Goal: Submit feedback/report problem: Submit feedback/report problem

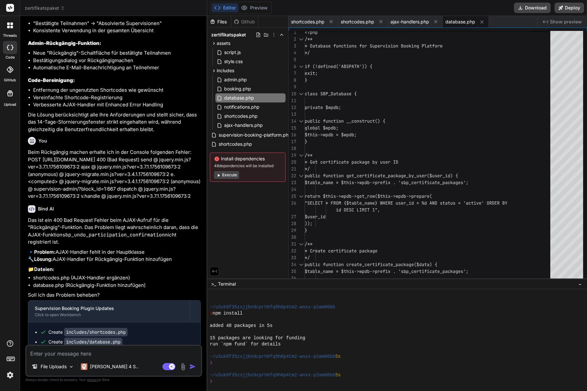
scroll to position [8156, 0]
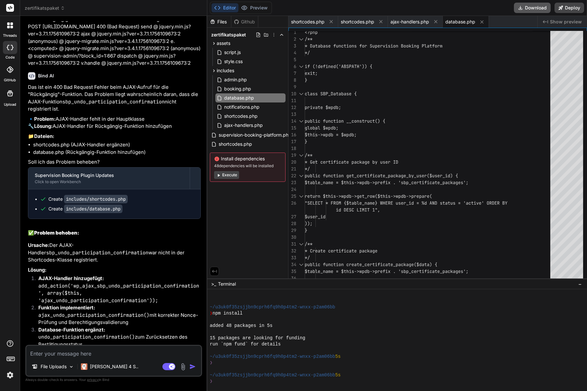
click at [538, 10] on button "Download" at bounding box center [532, 8] width 37 height 10
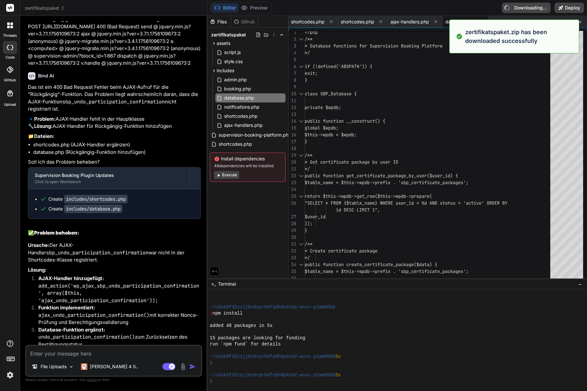
type textarea "x"
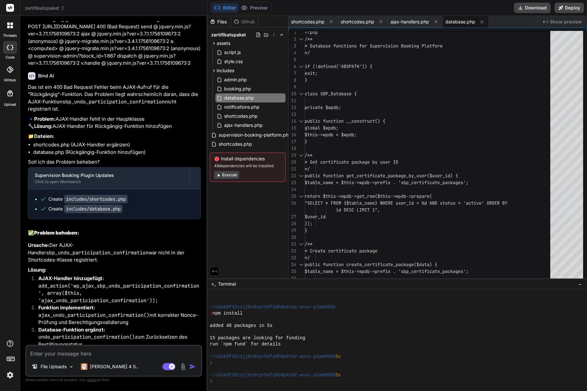
click at [75, 345] on div "File Uploads [PERSON_NAME] 4 S.. Agent Mode. When this toggle is activated, AI …" at bounding box center [113, 360] width 177 height 32
paste textarea "Fatal error: Uncaught Error: Call to undefined method SBP_Database::create_tabl…"
type textarea "Fatal error: Uncaught Error: Call to undefined method SBP_Database::create_tabl…"
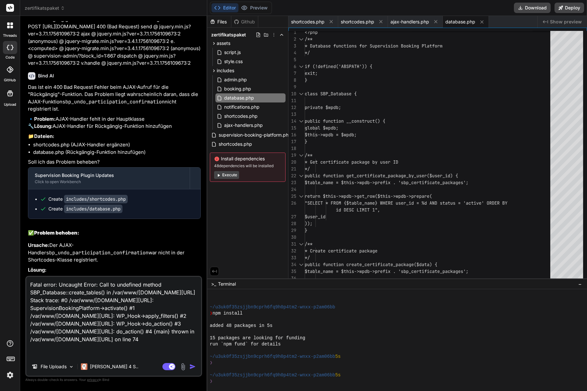
scroll to position [47, 0]
type textarea "x"
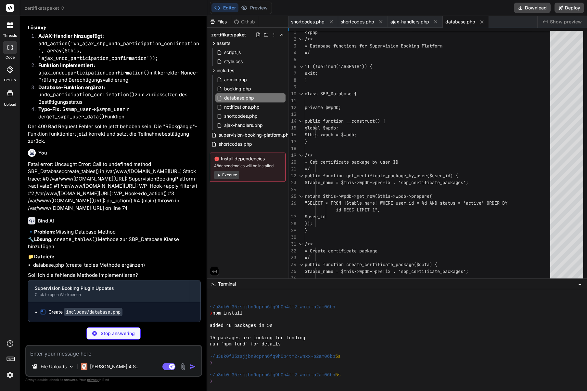
scroll to position [8405, 0]
click at [328, 23] on button at bounding box center [331, 22] width 8 height 8
type textarea "x"
click at [328, 23] on span "ajax-handlers.php" at bounding box center [310, 22] width 39 height 6
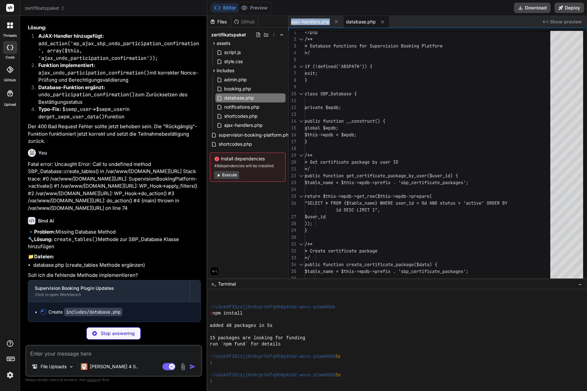
type textarea "// Initialize AJAX handlers new SBP_Ajax_Handlers();"
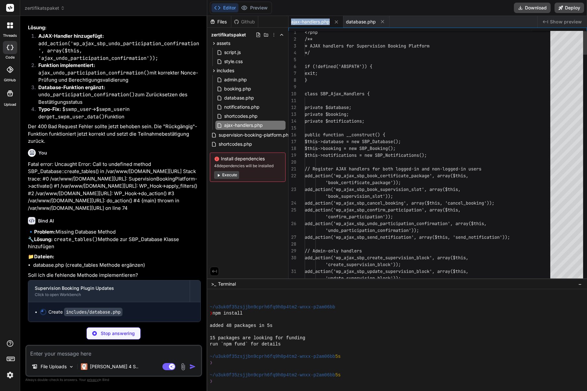
scroll to position [20, 0]
type textarea "x"
click at [336, 22] on icon at bounding box center [336, 21] width 3 height 3
type textarea "return $this->wpdb->delete($table_name, array('id' => $block_id), array('%d'));…"
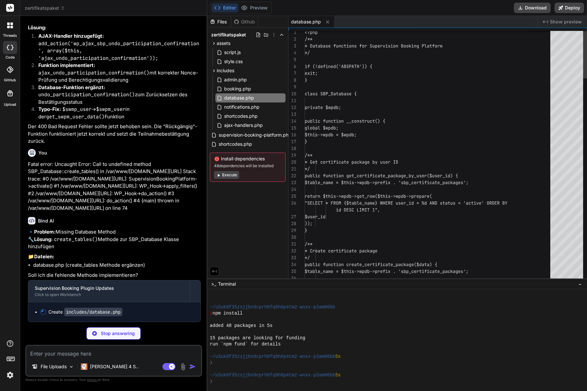
scroll to position [34, 0]
click at [330, 22] on icon at bounding box center [328, 22] width 6 height 6
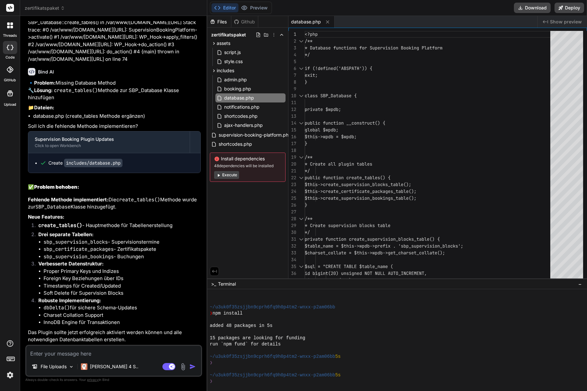
scroll to position [8554, 0]
click at [526, 8] on button "Download" at bounding box center [532, 8] width 37 height 10
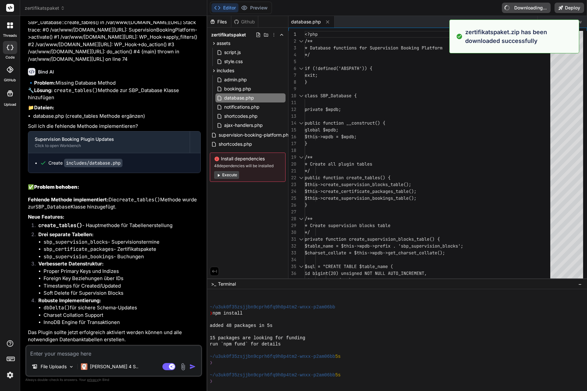
type textarea "x"
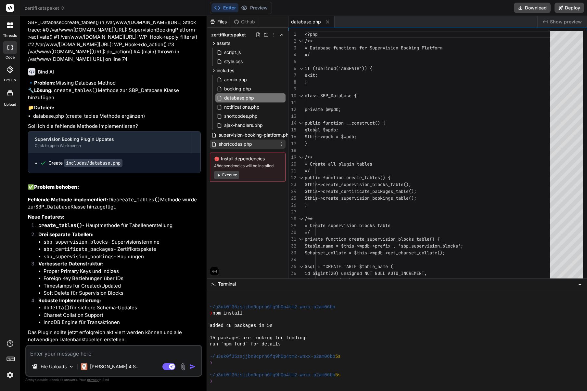
click at [281, 144] on icon at bounding box center [281, 143] width 5 height 5
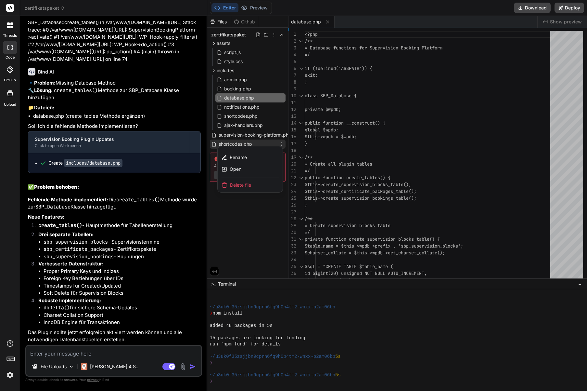
click at [237, 183] on span "Delete file" at bounding box center [240, 185] width 21 height 6
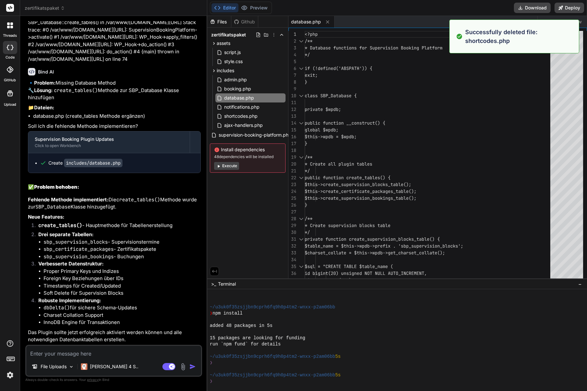
click at [259, 212] on div "Files Github zertifikatspaket assets script.js style.css includes admin.php boo…" at bounding box center [247, 147] width 81 height 262
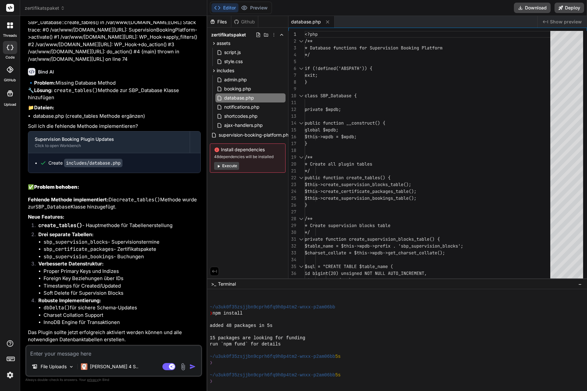
click at [83, 357] on div "File Uploads [PERSON_NAME] 4 S.. Agent Mode. When this toggle is activated, AI …" at bounding box center [113, 360] width 177 height 32
click at [87, 355] on textarea at bounding box center [113, 351] width 175 height 12
type textarea "B"
type textarea "x"
type textarea "Be"
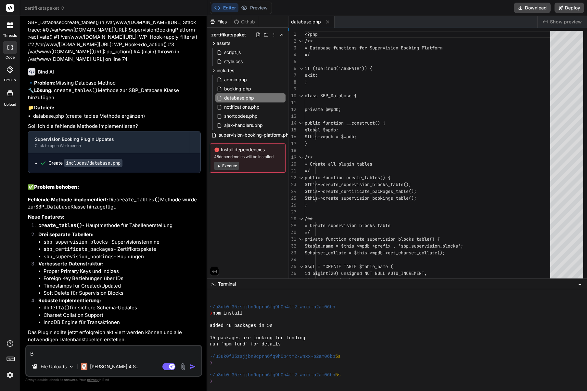
type textarea "x"
type textarea "Bei"
type textarea "x"
type textarea "Bei"
type textarea "x"
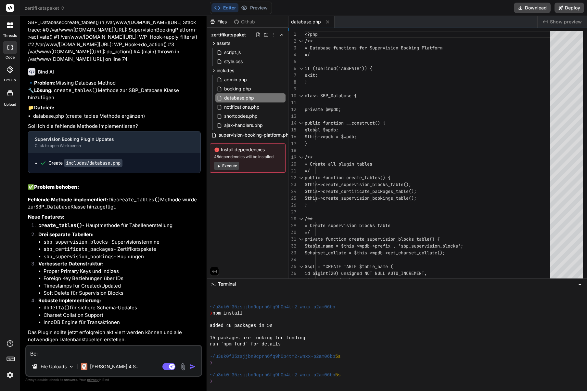
type textarea "Bei d"
type textarea "x"
type textarea "Bei da"
type textarea "x"
type textarea "Bei dat"
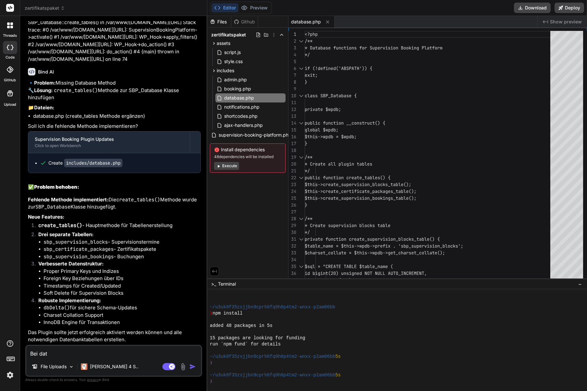
type textarea "x"
type textarea "Bei data"
type textarea "x"
type textarea "Bei datab"
type textarea "x"
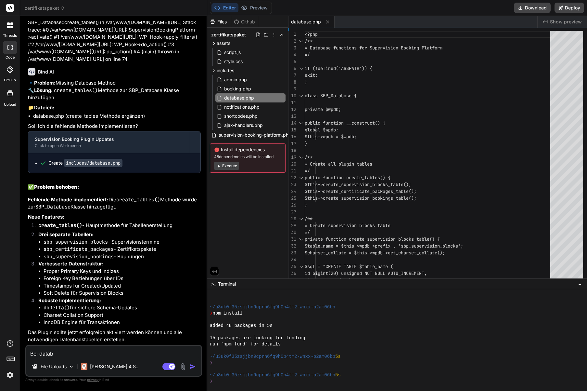
type textarea "Bei databa"
type textarea "x"
type textarea "Bei databas"
type textarea "x"
type textarea "Bei database"
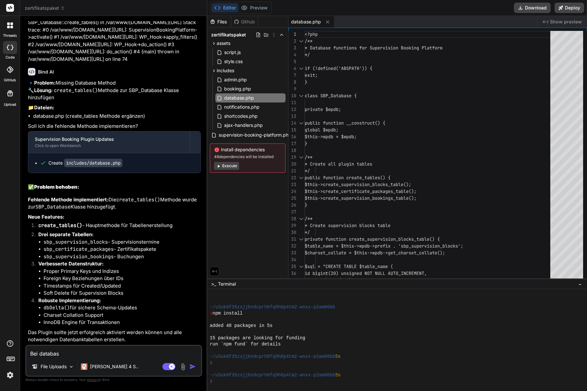
type textarea "x"
type textarea "Bei database."
type textarea "x"
type textarea "Bei database.p"
type textarea "x"
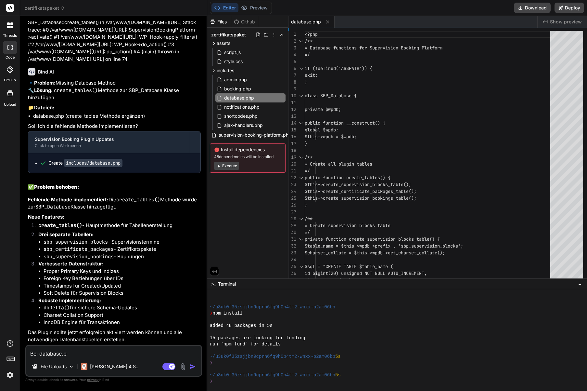
type textarea "Bei [DOMAIN_NAME]"
type textarea "x"
type textarea "Bei database.php"
type textarea "x"
type textarea "Bei database.php"
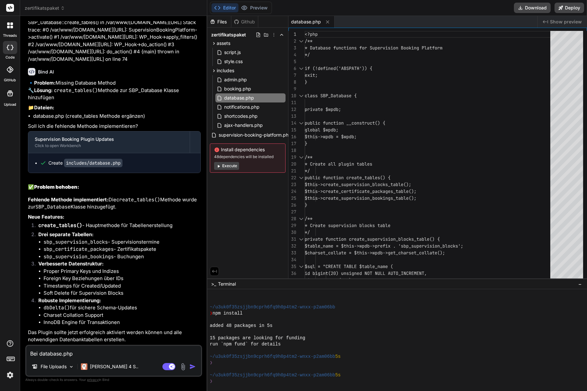
type textarea "x"
type textarea "Bei database.php h"
type textarea "x"
type textarea "Bei database.php ha"
type textarea "x"
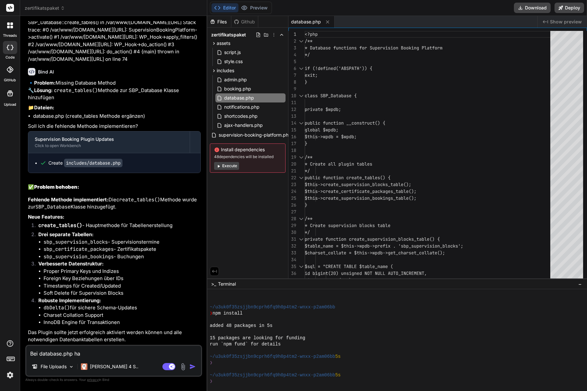
type textarea "Bei database.php hab"
type textarea "x"
type textarea "Bei database.php habe"
type textarea "x"
type textarea "Bei database.php habe"
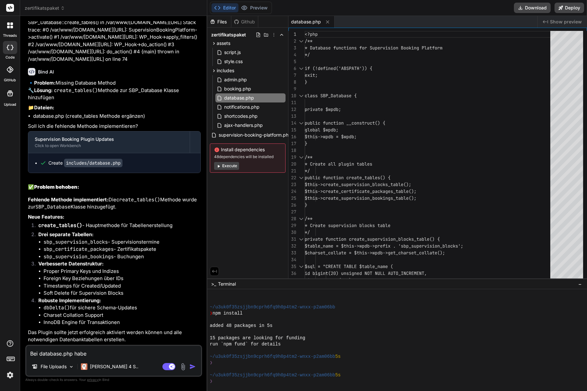
type textarea "x"
type textarea "Bei database.php habe i"
type textarea "x"
type textarea "Bei database.php habe ic"
type textarea "x"
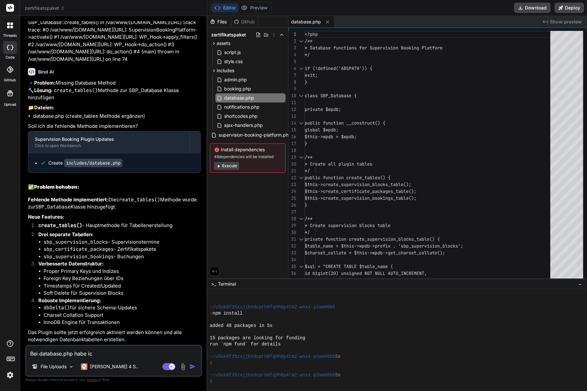
type textarea "Bei database.php habe ich"
type textarea "x"
type textarea "Bei database.php habe ich"
type textarea "x"
type textarea "Bei database.php habe ich no"
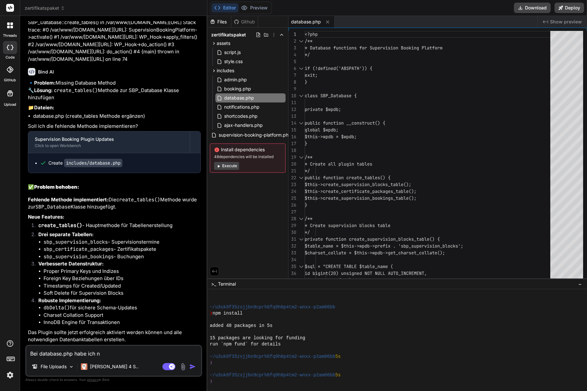
type textarea "x"
type textarea "Bei database.php habe ich noc"
type textarea "x"
type textarea "Bei database.php habe ich noch"
type textarea "x"
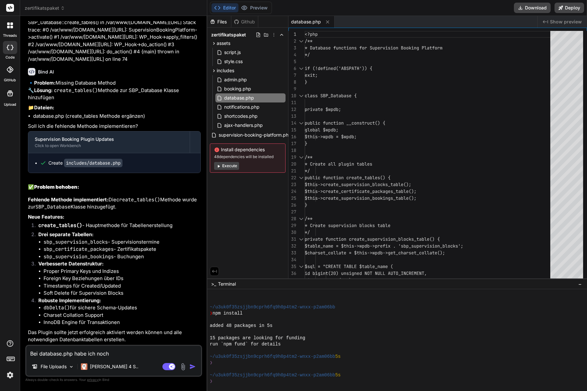
type textarea "Bei database.php habe ich noch"
type textarea "x"
type textarea "Bei database.php habe ich noch E"
type textarea "x"
type textarea "Bei database.php habe ich noch ET"
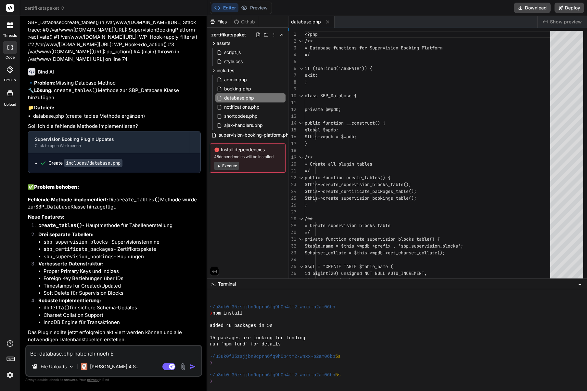
type textarea "x"
type textarea "Bei database.php habe ich noch ET"
type textarea "x"
type textarea "Bei database.php habe ich noch ET i"
type textarea "x"
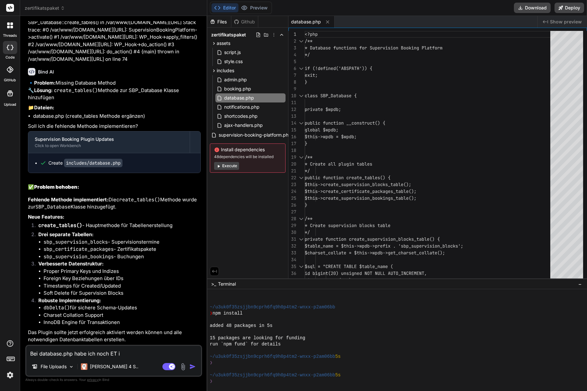
type textarea "Bei database.php habe ich noch ET in"
type textarea "x"
type textarea "Bei database.php habe ich noch ET in"
type textarea "x"
type textarea "Bei database.php habe ich noch ET in d"
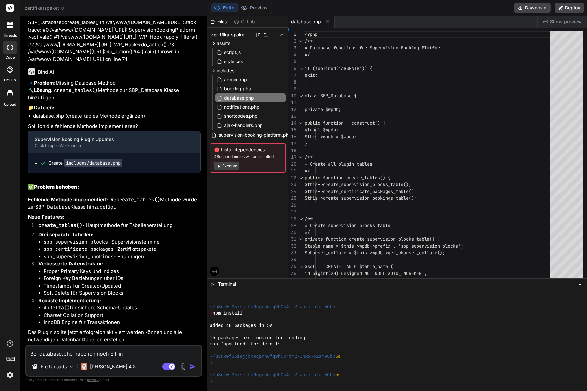
type textarea "x"
type textarea "Bei database.php habe ich noch ET in de"
type textarea "x"
type textarea "Bei database.php habe ich noch ET in der"
type textarea "x"
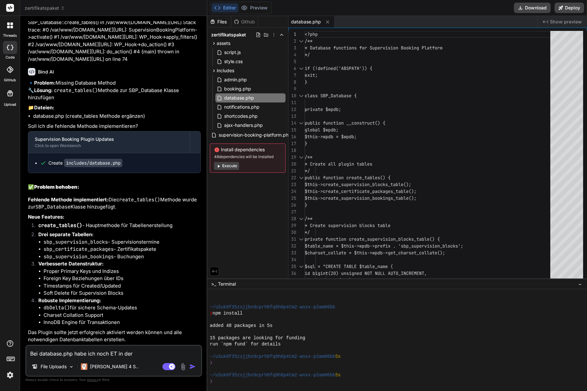
type textarea "Bei database.php habe ich noch ET in der"
type textarea "x"
type textarea "Bei database.php habe ich noch ET in der R"
type textarea "x"
type textarea "Bei database.php habe ich noch ET in der Ro"
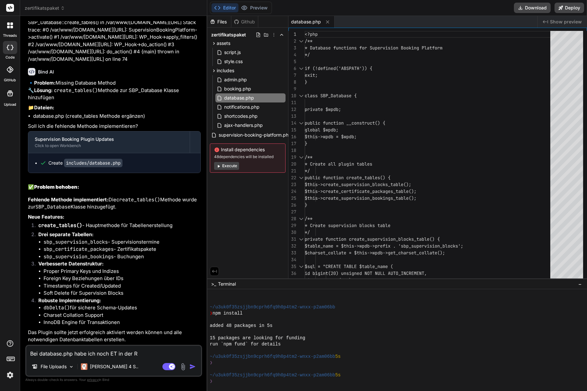
type textarea "x"
type textarea "Bei database.php habe ich noch ET in der Rol"
type textarea "x"
type textarea "Bei database.php habe ich noch ET in der Roll"
type textarea "x"
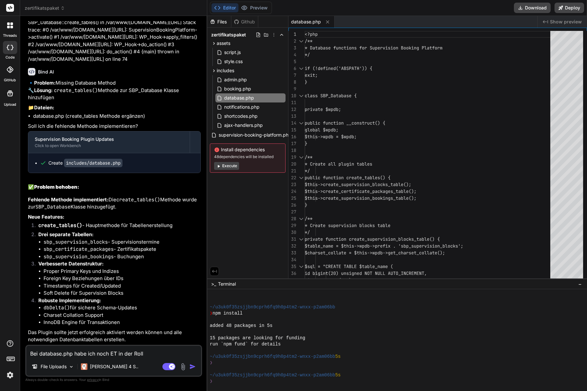
type textarea "Bei database.php habe ich noch ET in der Rolle"
type textarea "x"
type textarea "Bei database.php habe ich noch ET in der Rolle"
type textarea "x"
type textarea "Bei database.php habe ich noch ET in der Rolle e"
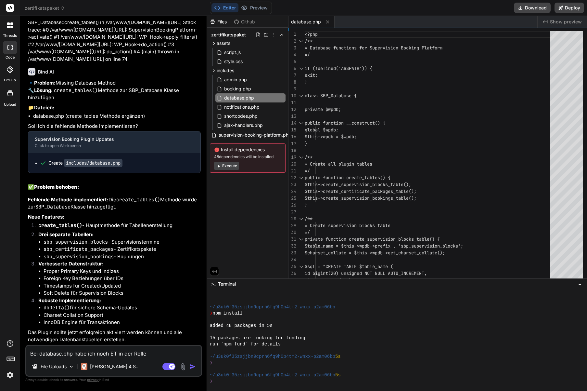
type textarea "x"
type textarea "Bei database.php habe ich noch ET in der Rolle er"
type textarea "x"
type textarea "Bei database.php habe ich noch ET in der Rolle erg"
type textarea "x"
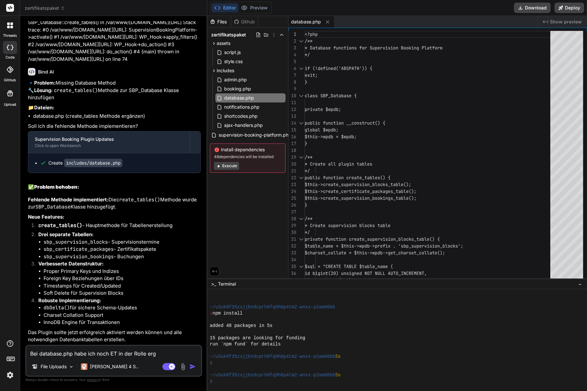
type textarea "Bei database.php habe ich noch ET in der Rolle ergä"
type textarea "x"
type textarea "Bei database.php habe ich noch ET in der Rolle ergän"
type textarea "x"
type textarea "Bei database.php habe ich noch ET in der Rolle ergänz"
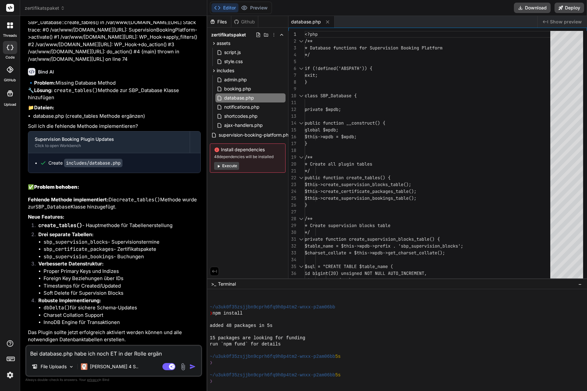
type textarea "x"
type textarea "Bei database.php habe ich noch ET in der Rolle ergänzt"
type textarea "x"
type textarea "Bei database.php habe ich noch ET in der Rolle ergänzt:"
type textarea "x"
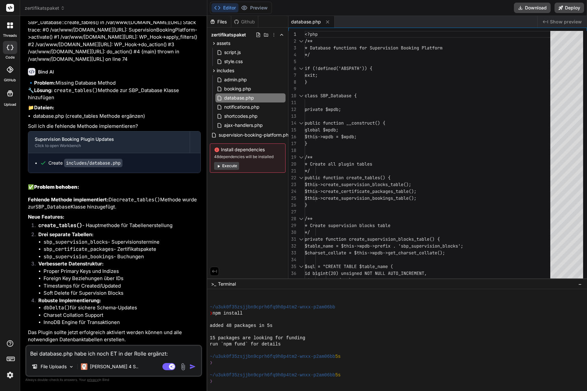
type textarea "Bei database.php habe ich noch ET in der Rolle ergänzt:"
type textarea "x"
paste textarea "role enum('ET','SF','MR') NOT NULL,"
type textarea "Bei database.php habe ich noch ET in der Rolle ergänzt: role enum('ET','SF','MR…"
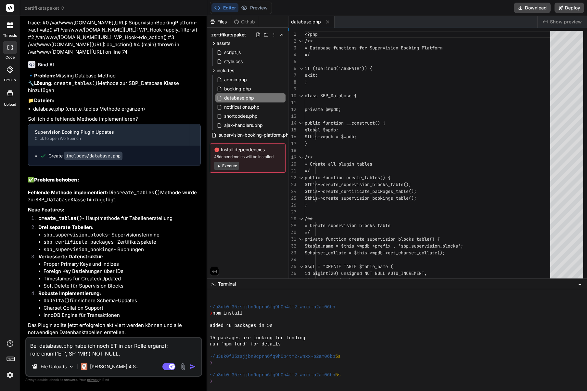
type textarea "x"
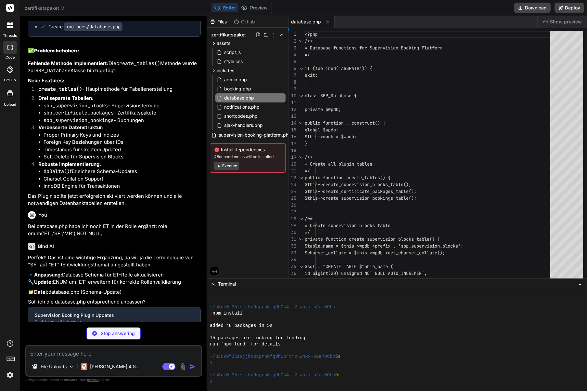
scroll to position [8724, 0]
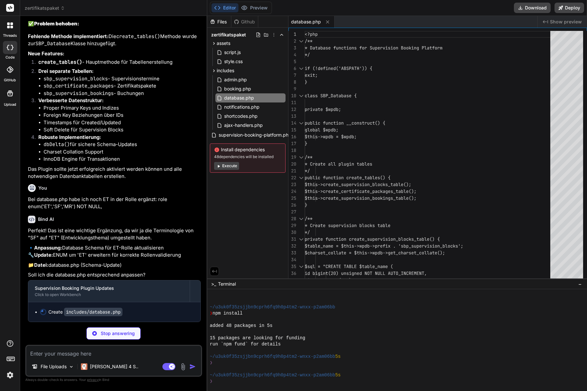
type textarea "x"
type textarea "array('status' => 'deleted', 'updated_date' => current_time('mysql')), array('i…"
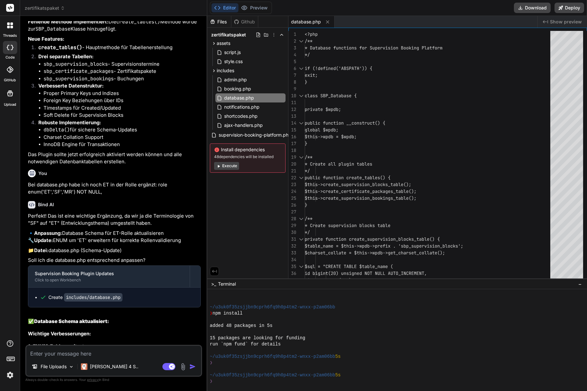
type textarea "x"
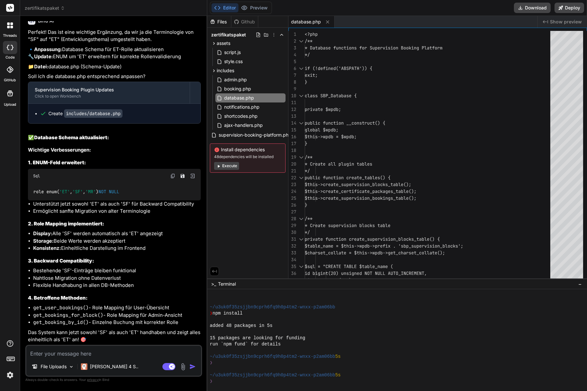
scroll to position [8923, 0]
click at [126, 347] on textarea at bounding box center [113, 351] width 175 height 12
type textarea "P"
type textarea "x"
type textarea "Pe"
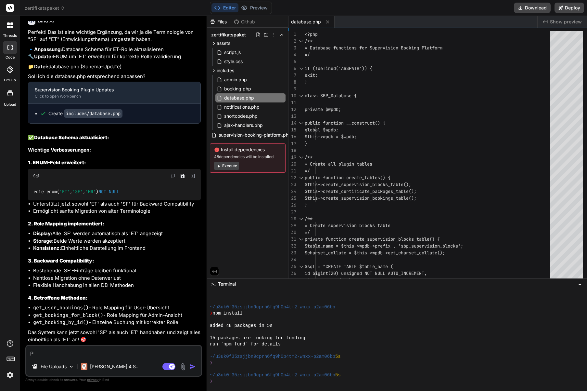
type textarea "x"
type textarea "Per"
type textarea "x"
type textarea "Perf"
type textarea "x"
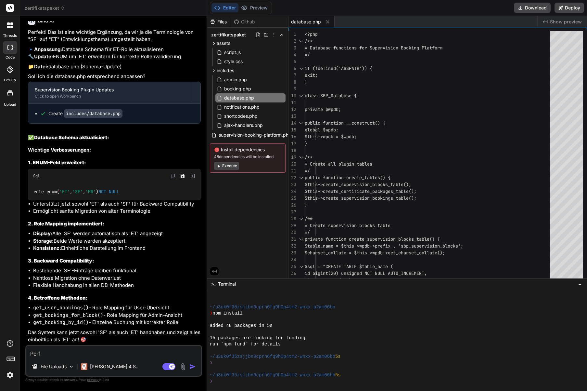
type textarea "Perfe"
type textarea "x"
type textarea "Perfek"
type textarea "x"
type textarea "Perfekt"
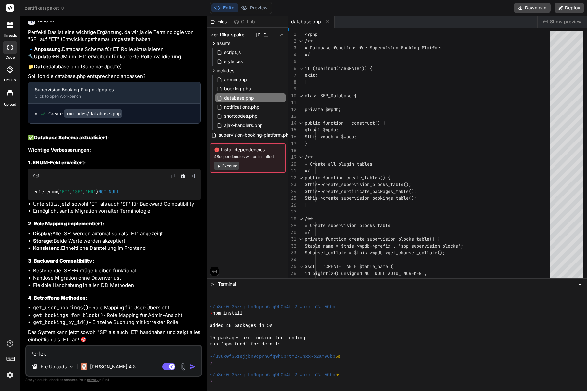
type textarea "x"
type textarea "Perfekt!"
type textarea "x"
type textarea "Perfekt!"
type textarea "x"
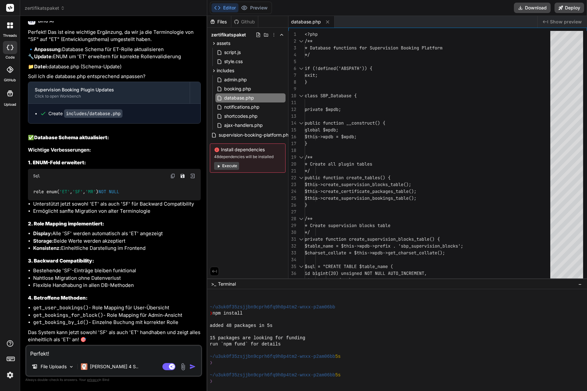
type textarea "Perfekt! M"
type textarea "x"
type textarea "Perfekt! Me"
type textarea "x"
type textarea "Perfekt! Mei"
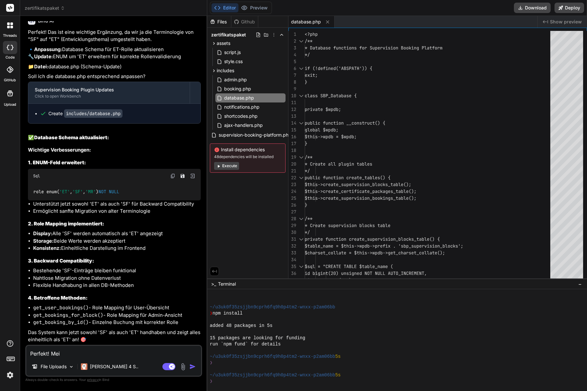
type textarea "x"
type textarea "Perfekt! Mein"
type textarea "x"
type textarea "Perfekt! Mein"
type textarea "x"
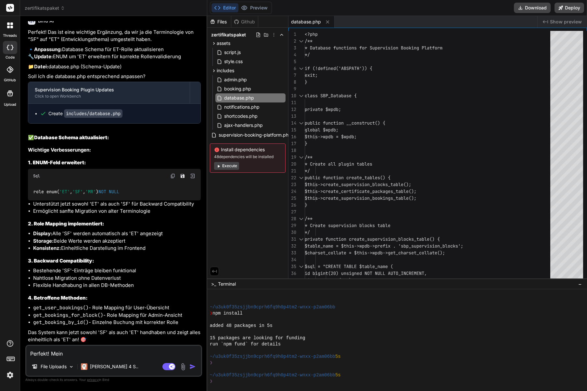
type textarea "Perfekt! Mein i"
type textarea "x"
type textarea "Perfekt! Mein in"
type textarea "x"
type textarea "Perfekt! Mein i"
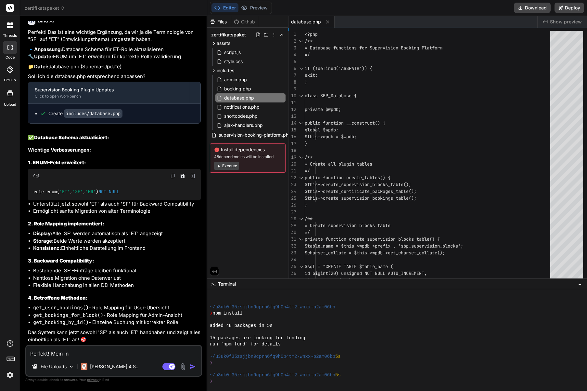
type textarea "x"
type textarea "Perfekt! Mein"
type textarea "x"
type textarea "Perfekt! Mein"
type textarea "x"
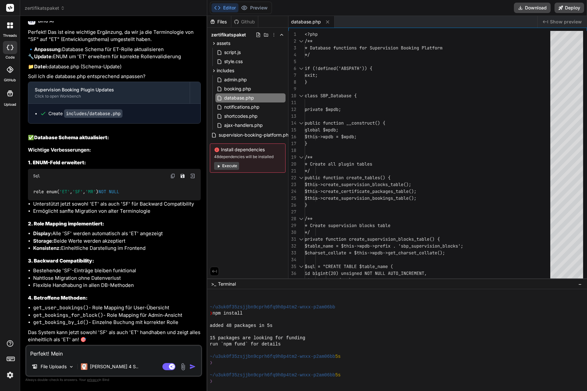
type textarea "Perfekt! Meine"
type textarea "x"
type textarea "Perfekt! Meine"
type textarea "x"
type textarea "Perfekt! Meine"
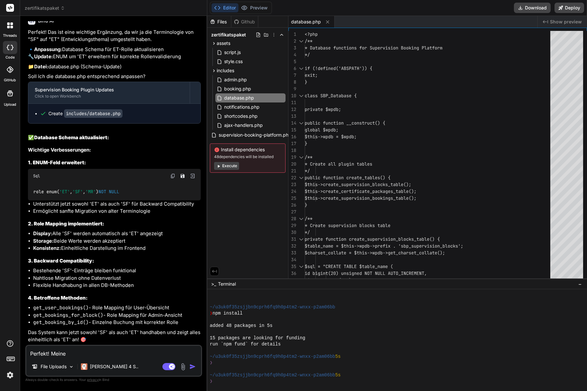
type textarea "x"
type textarea "Perfekt! Meine"
type textarea "x"
type textarea "Perfekt! Meine i"
type textarea "x"
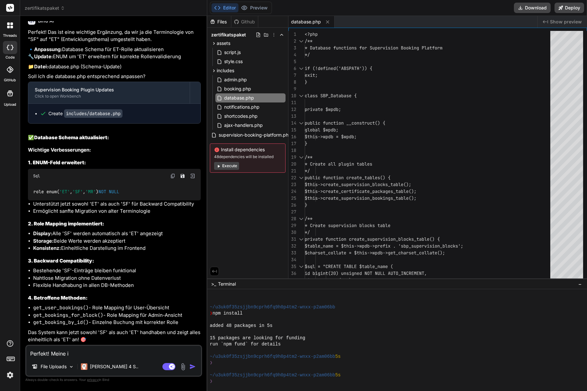
type textarea "Perfekt! Meine in"
type textarea "x"
type textarea "Perfekt! Meine inc"
type textarea "x"
type textarea "Perfekt! Meine incl"
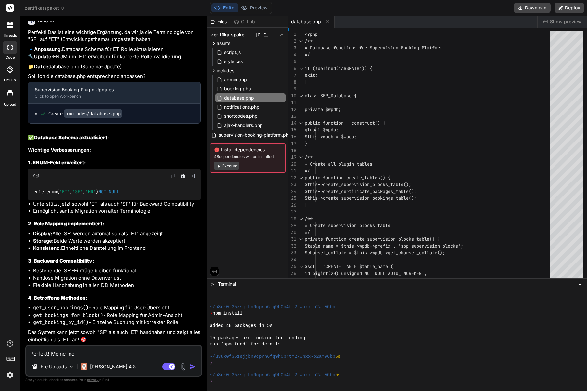
type textarea "x"
type textarea "Perfekt! Meine inclu"
type textarea "x"
type textarea "Perfekt! Meine includ"
type textarea "x"
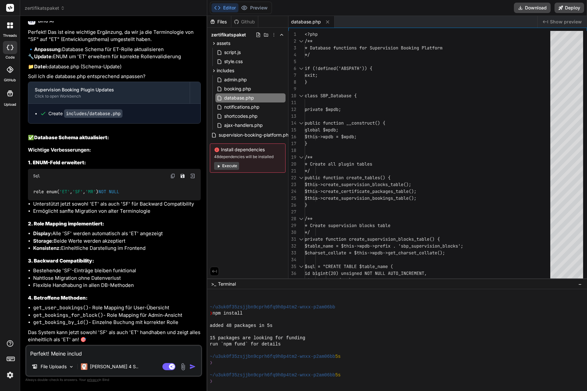
type textarea "Perfekt! Meine include"
type textarea "x"
type textarea "Perfekt! [GEOGRAPHIC_DATA] includes"
type textarea "x"
type textarea "Perfekt! [GEOGRAPHIC_DATA] includes"
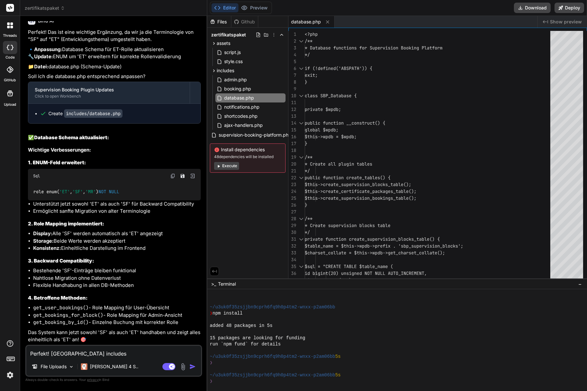
type textarea "x"
type textarea "Perfekt! [GEOGRAPHIC_DATA] includes"
type textarea "x"
type textarea "Perfekt! Meine includes/"
type textarea "x"
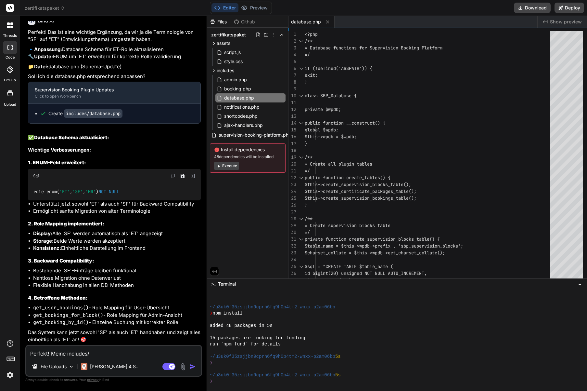
type textarea "Perfekt! Meine includes/s"
type textarea "x"
type textarea "Perfekt! Meine includes/sh"
type textarea "x"
type textarea "Perfekt! Meine includes/sho"
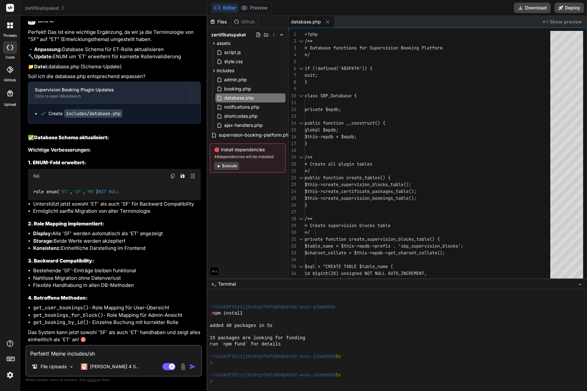
type textarea "x"
type textarea "Perfekt! Meine includes/shor"
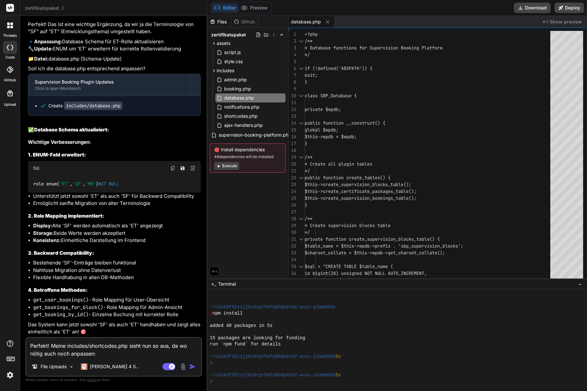
paste textarea "<?php /** * Shortcodes for Supervision Booking Platform */ if (!defined('ABSPAT…"
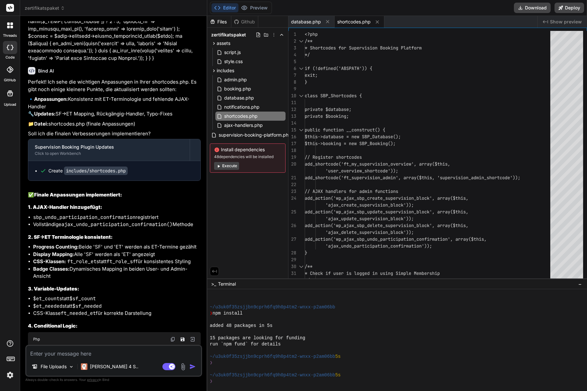
scroll to position [12052, 0]
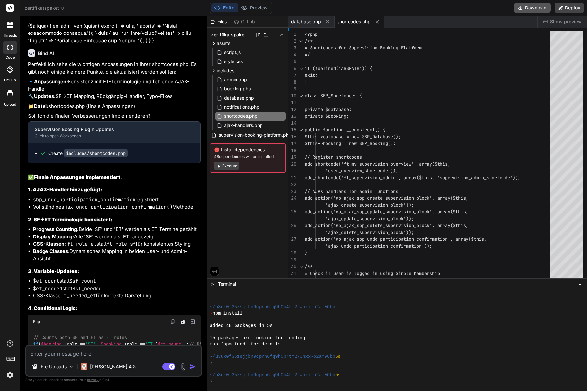
click at [531, 9] on button "Download" at bounding box center [532, 8] width 37 height 10
click at [255, 135] on span "supervision-booking-platform.php" at bounding box center [255, 135] width 74 height 8
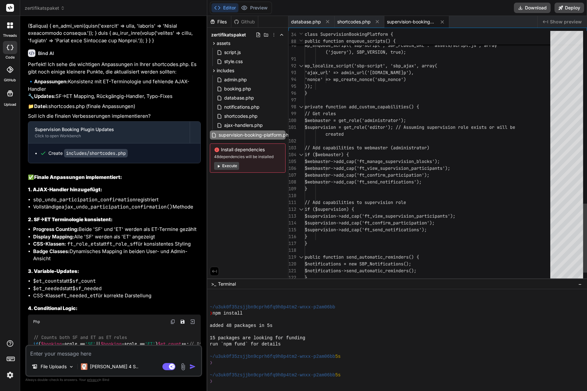
scroll to position [14, 0]
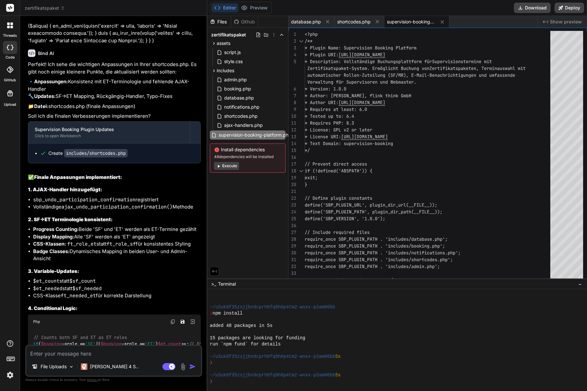
click at [67, 353] on textarea at bounding box center [113, 351] width 175 height 12
paste textarea "user_overview_shortcode"
click at [105, 353] on textarea "Irgendetwas mit der Datenbank-Sturktur und der Anzeige funktioniert nicht mehr.…" at bounding box center [113, 347] width 175 height 19
click at [102, 353] on textarea "Irgendetwas mit der Datenbank-Sturktur und der Anzeige funktioniert nicht mehr.…" at bounding box center [113, 347] width 175 height 19
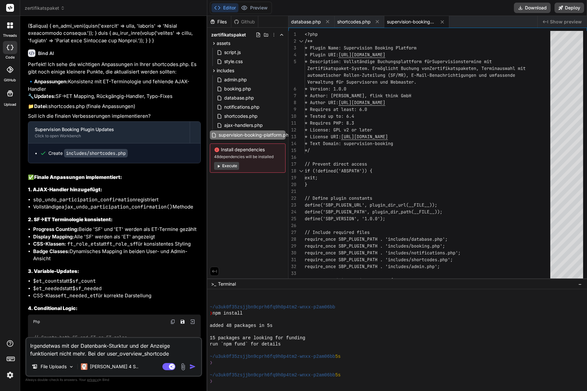
click at [102, 353] on textarea "Irgendetwas mit der Datenbank-Sturktur und der Anzeige funktioniert nicht mehr.…" at bounding box center [113, 347] width 175 height 19
click at [102, 354] on textarea "Irgendetwas mit der Datenbank-Sturktur und der Anzeige funktioniert nicht mehr.…" at bounding box center [113, 347] width 175 height 19
paste textarea "supervision_admin_shortcode"
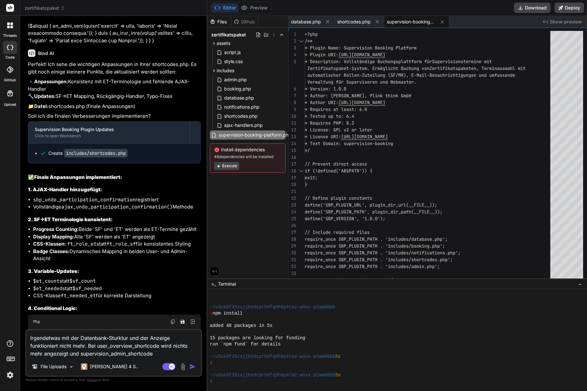
click at [167, 351] on textarea "Irgendetwas mit der Datenbank-Sturktur und der Anzeige funktioniert nicht mehr.…" at bounding box center [113, 343] width 175 height 27
paste textarea "[PERSON_NAME] Teilnehmer für diesen Termin gefunden."
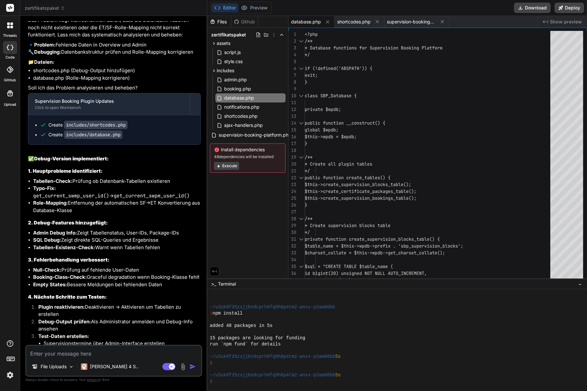
scroll to position [12475, 0]
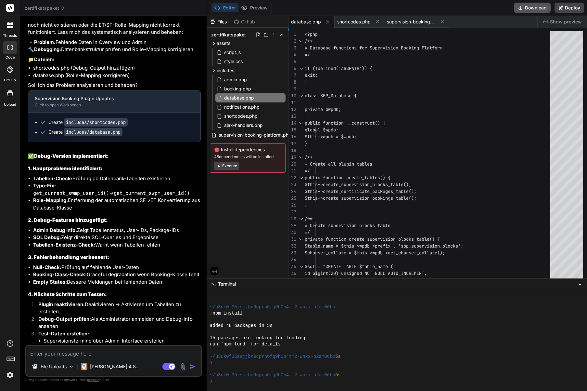
click at [525, 9] on button "Download" at bounding box center [532, 8] width 37 height 10
click at [56, 351] on textarea at bounding box center [113, 351] width 175 height 12
paste textarea "Supervision Administration Debug Info: Verfügbare Blöcke: 8 Ausgewählter Block:…"
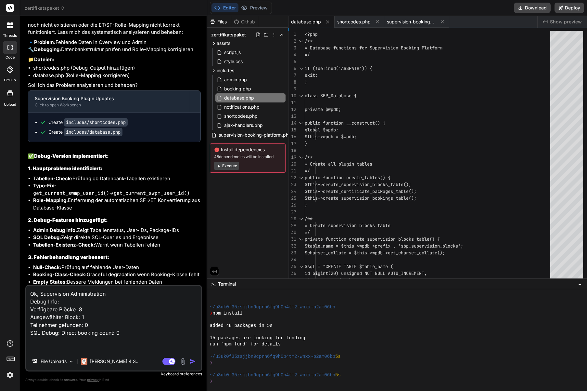
paste textarea "[PERSON_NAME] Teilnehmer für diesen Termin gefunden. Debug SQL: Block ID: 1 Que…"
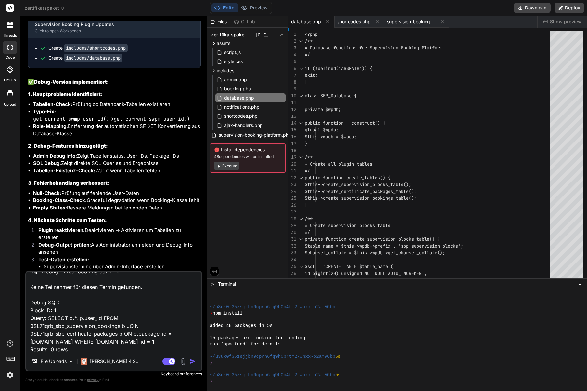
scroll to position [63, 0]
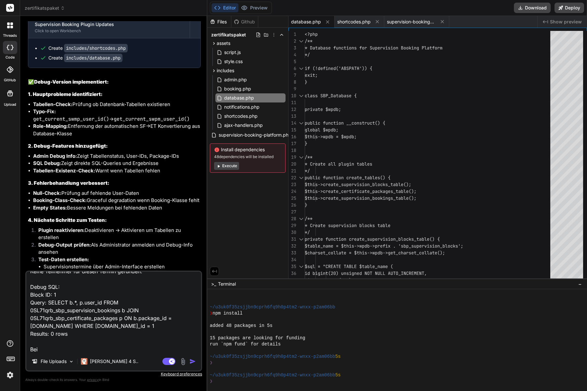
paste textarea "user_overview_shortcode"
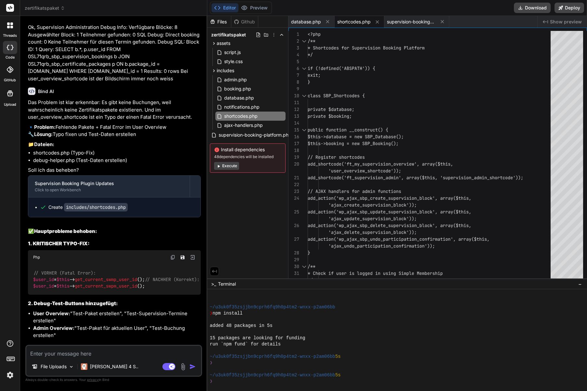
scroll to position [12836, 0]
click at [529, 9] on button "Download" at bounding box center [532, 8] width 37 height 10
click at [60, 355] on textarea at bounding box center [113, 351] width 175 height 12
paste textarea "[[DATE] 12:43:02 UTC] PHP Fatal error: Uncaught Error: Call to undefined method…"
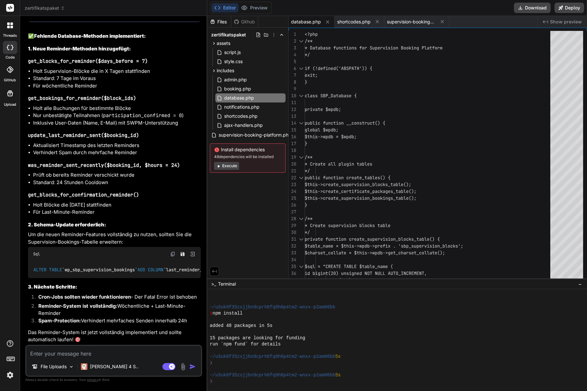
scroll to position [13711, 0]
click at [522, 6] on icon at bounding box center [520, 7] width 7 height 7
click at [81, 266] on code "ALTER TABLE `wp_sbp_supervision_bookings` ADD COLUMN `last_reminder_sent` datet…" at bounding box center [171, 269] width 277 height 7
drag, startPoint x: 33, startPoint y: 258, endPoint x: 33, endPoint y: 271, distance: 12.4
click at [33, 271] on div "ALTER TABLE `wp_sbp_supervision_bookings` ADD COLUMN `last_reminder_sent` datet…" at bounding box center [114, 269] width 173 height 17
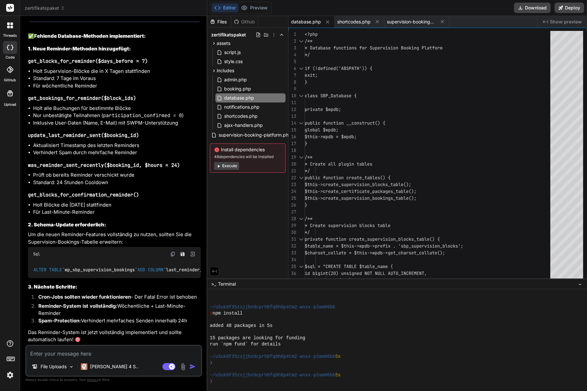
copy code "ALTER TABLE `wp_sbp_supervision_bookings` ADD COLUMN `last_reminder_sent` datet…"
click at [41, 351] on textarea at bounding box center [113, 351] width 175 height 12
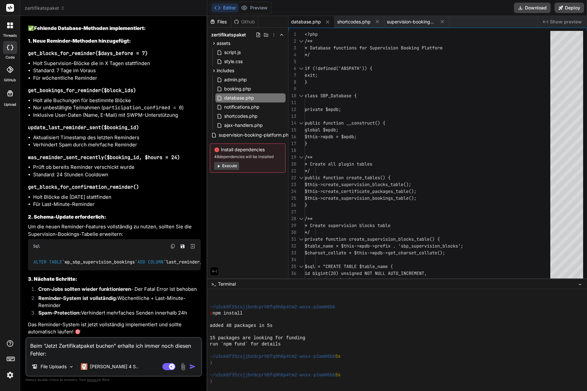
paste textarea "[[DATE] 12:43:02 UTC] PHP Fatal error: Uncaught Error: Call to undefined method…"
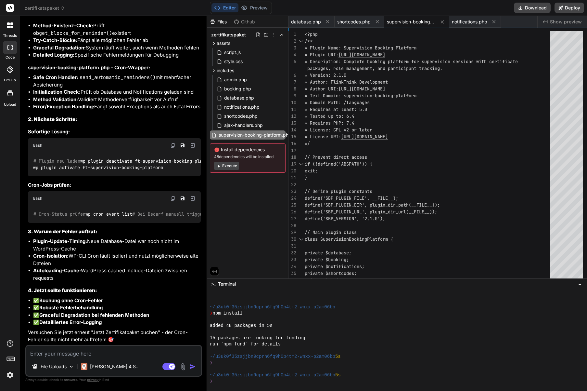
scroll to position [14590, 0]
click at [522, 10] on icon at bounding box center [520, 7] width 7 height 7
click at [53, 354] on textarea at bounding box center [113, 351] width 175 height 12
paste textarea "Fatal error: Uncaught Error: Class "SBP_Database" not found in /var/www/[DOMAIN…"
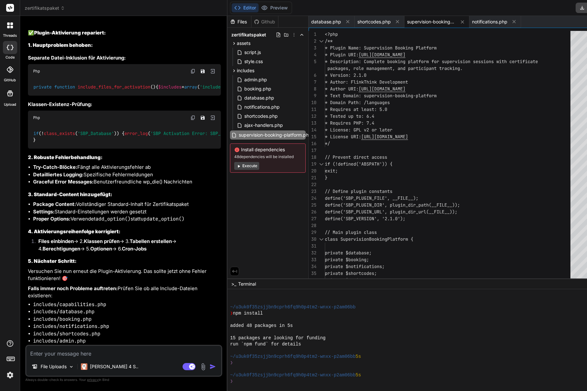
scroll to position [15213, 0]
click at [576, 4] on button "Download" at bounding box center [594, 8] width 37 height 10
